Goal: Check status

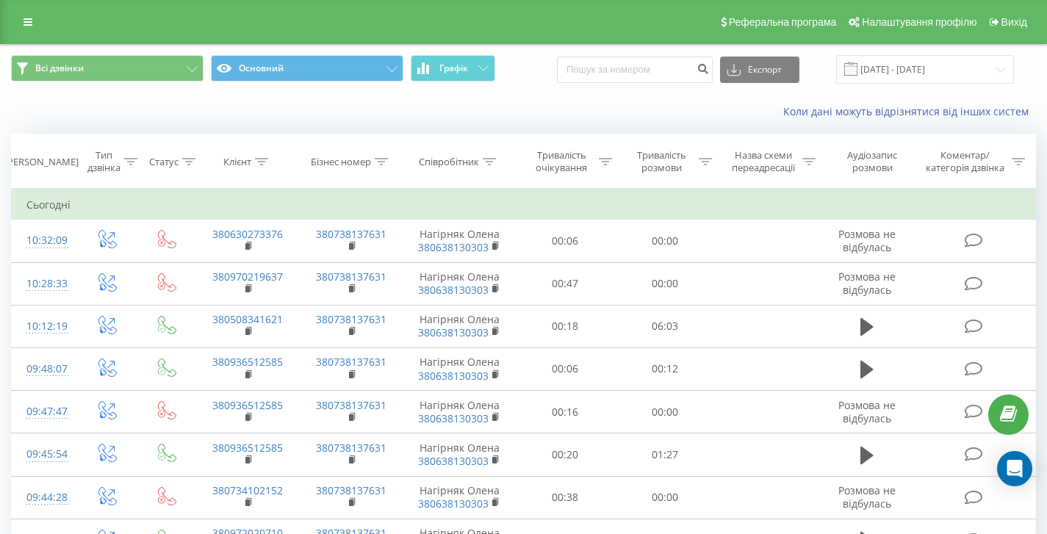
click at [21, 9] on div "Реферальна програма Налаштування профілю Вихід" at bounding box center [523, 22] width 1047 height 44
click at [26, 21] on icon at bounding box center [28, 22] width 9 height 10
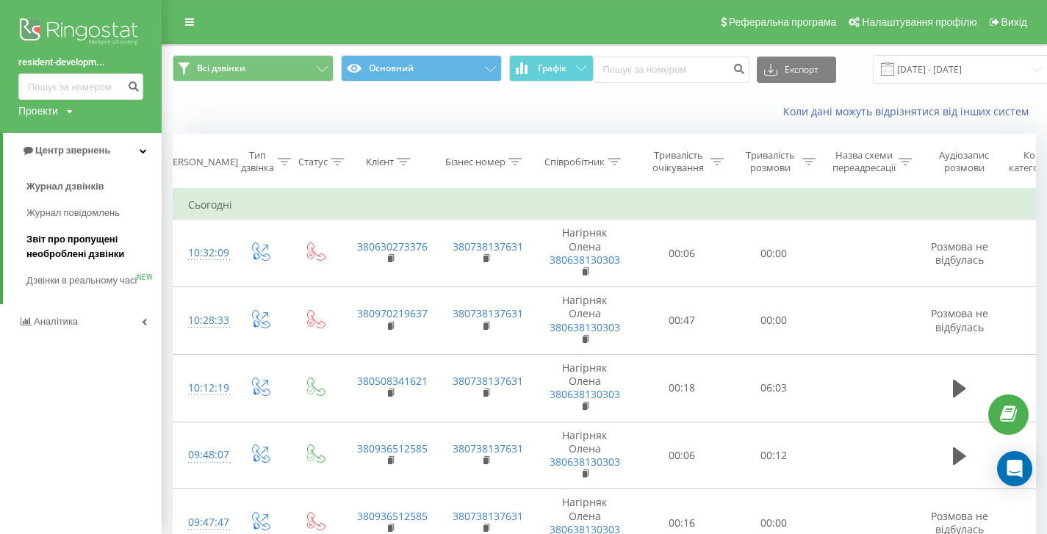
click at [109, 259] on span "Звіт про пропущені необроблені дзвінки" at bounding box center [90, 246] width 128 height 29
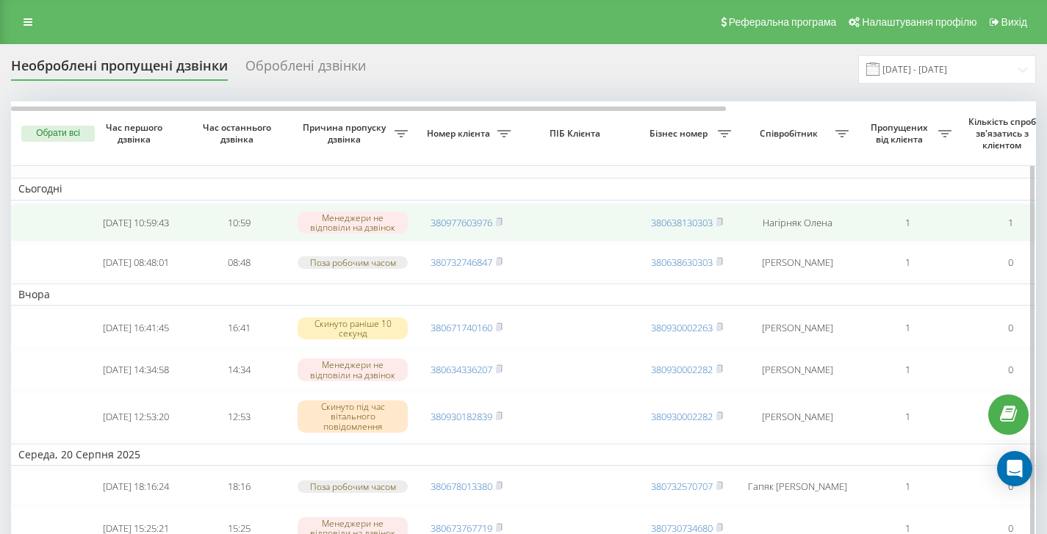
click at [506, 224] on td "380977603976" at bounding box center [466, 223] width 103 height 39
click at [503, 223] on icon at bounding box center [499, 222] width 7 height 9
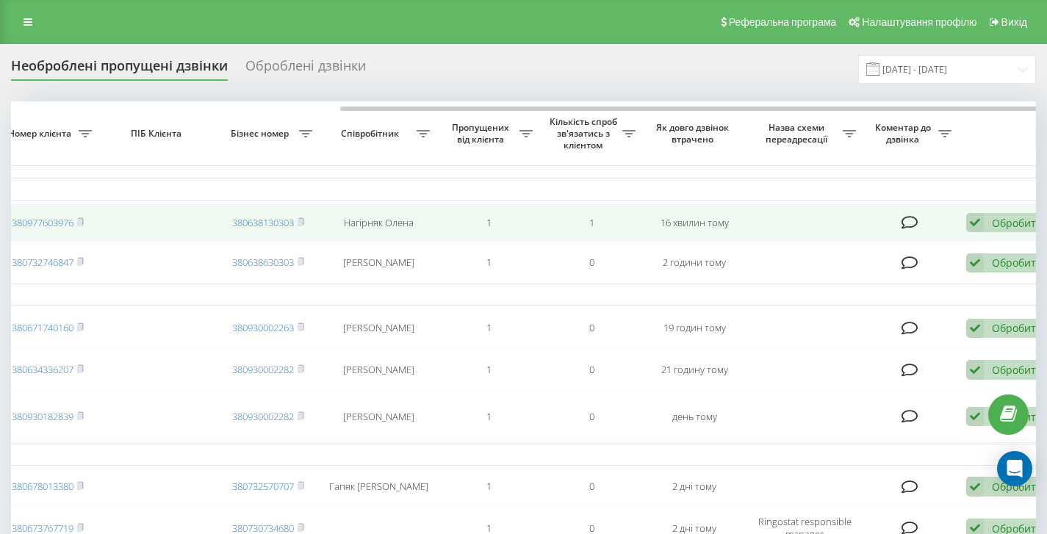
scroll to position [0, 445]
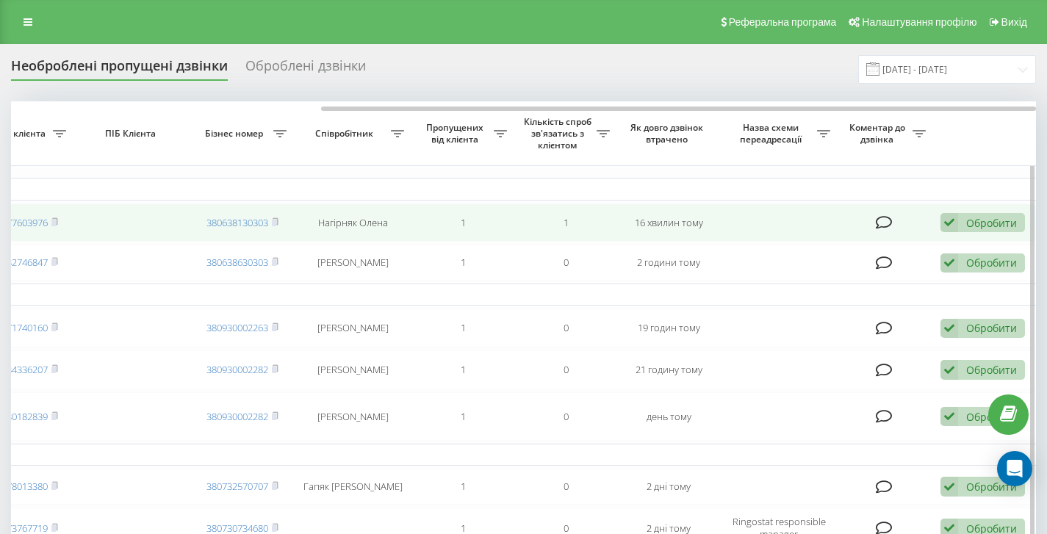
click at [939, 218] on td "Обробити Не вдалося зв'язатися Зв'язався з клієнтом за допомогою іншого каналу …" at bounding box center [984, 223] width 103 height 39
click at [951, 220] on icon at bounding box center [950, 223] width 18 height 20
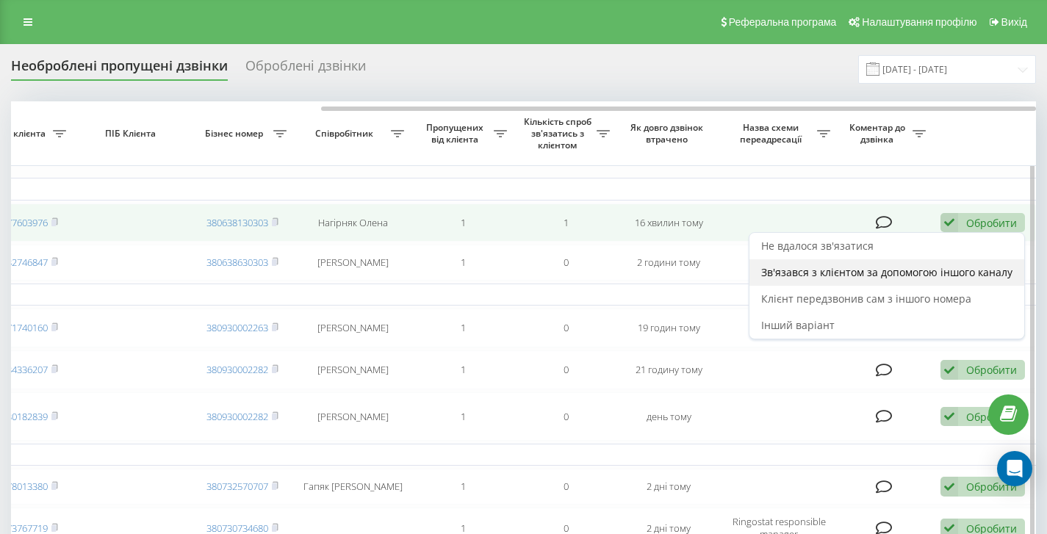
click at [852, 273] on span "Зв'язався з клієнтом за допомогою іншого каналу" at bounding box center [886, 272] width 251 height 14
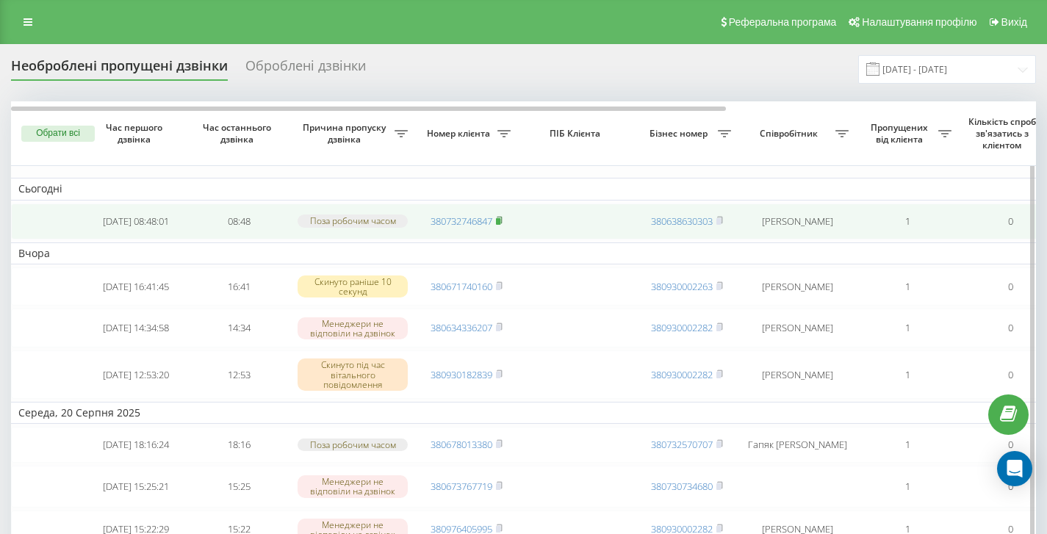
click at [500, 225] on rect at bounding box center [498, 221] width 4 height 7
